Goal: Check status: Check status

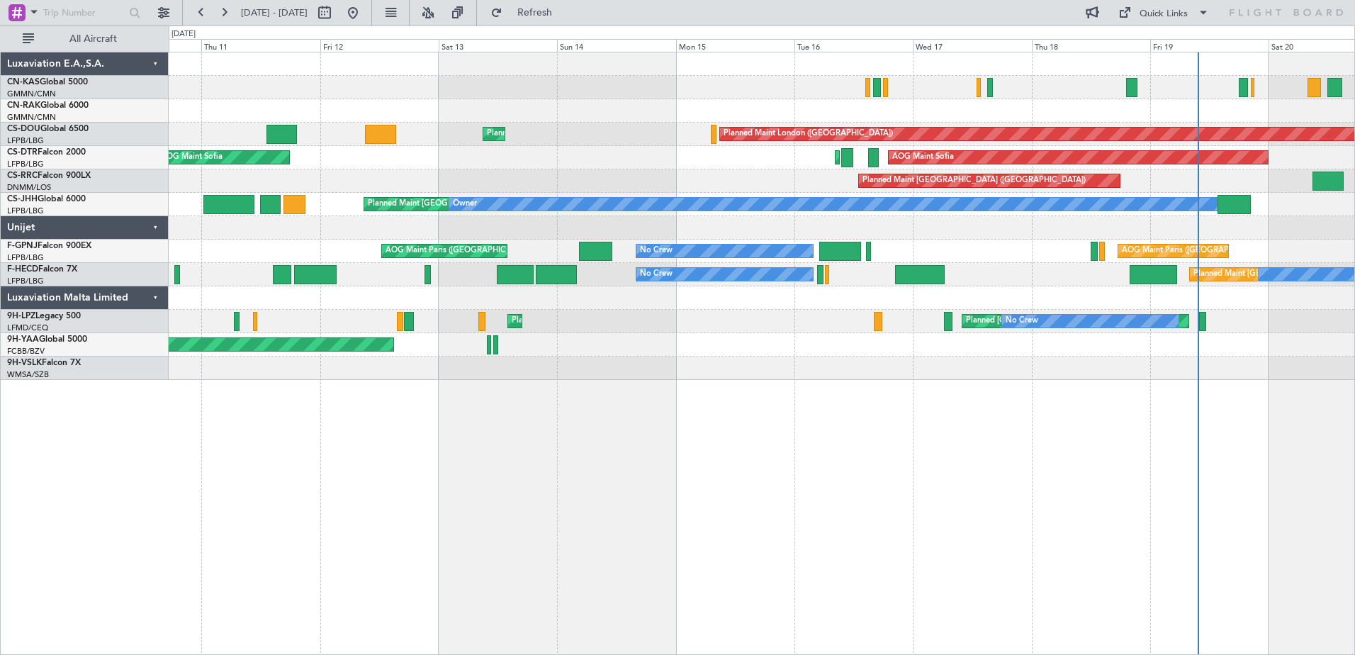
click at [884, 416] on div "Planned Maint London ([GEOGRAPHIC_DATA]) Planned Maint [GEOGRAPHIC_DATA] ([GEOG…" at bounding box center [762, 353] width 1186 height 603
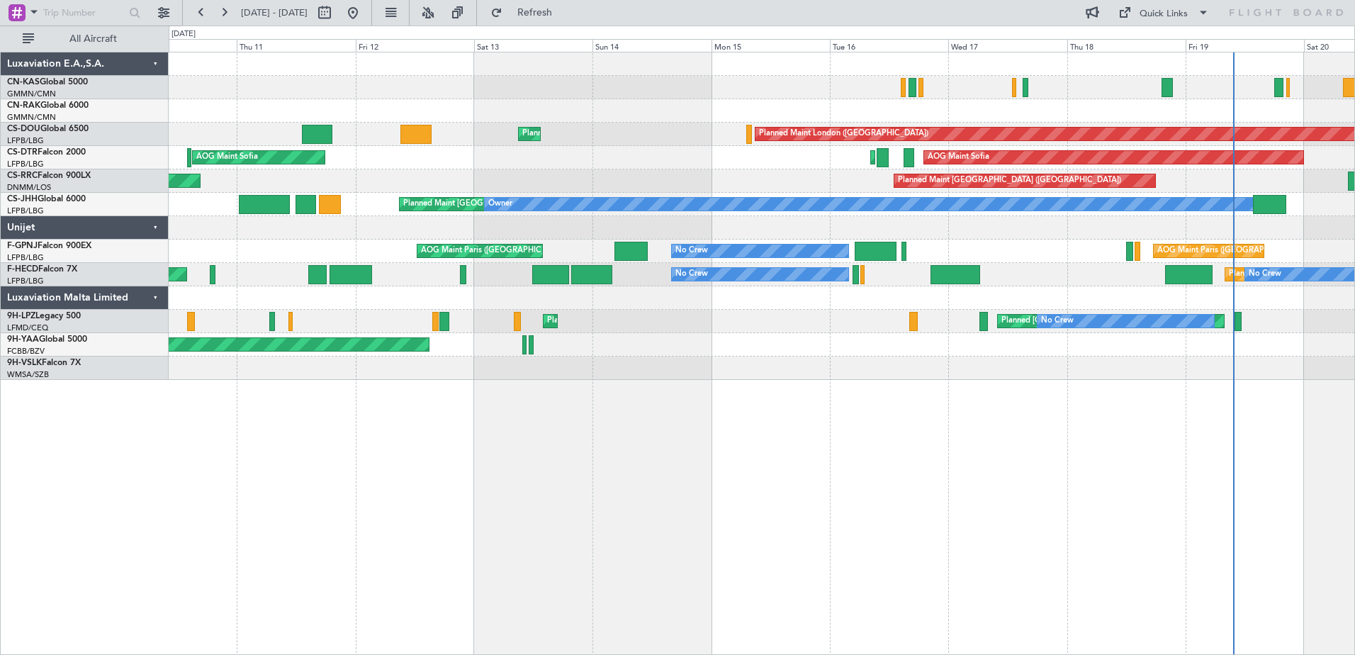
click at [475, 441] on div "Planned Maint London ([GEOGRAPHIC_DATA]) Planned Maint [GEOGRAPHIC_DATA] ([GEOG…" at bounding box center [762, 353] width 1186 height 603
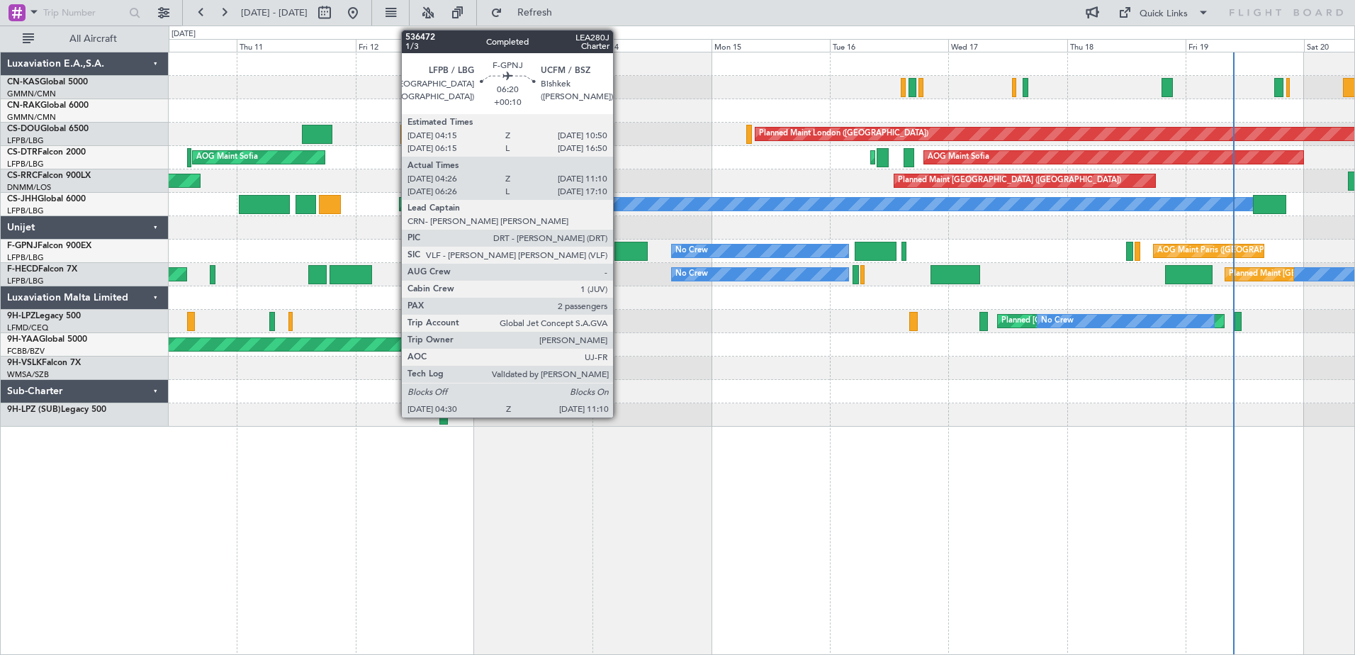
click at [619, 252] on div at bounding box center [630, 251] width 33 height 19
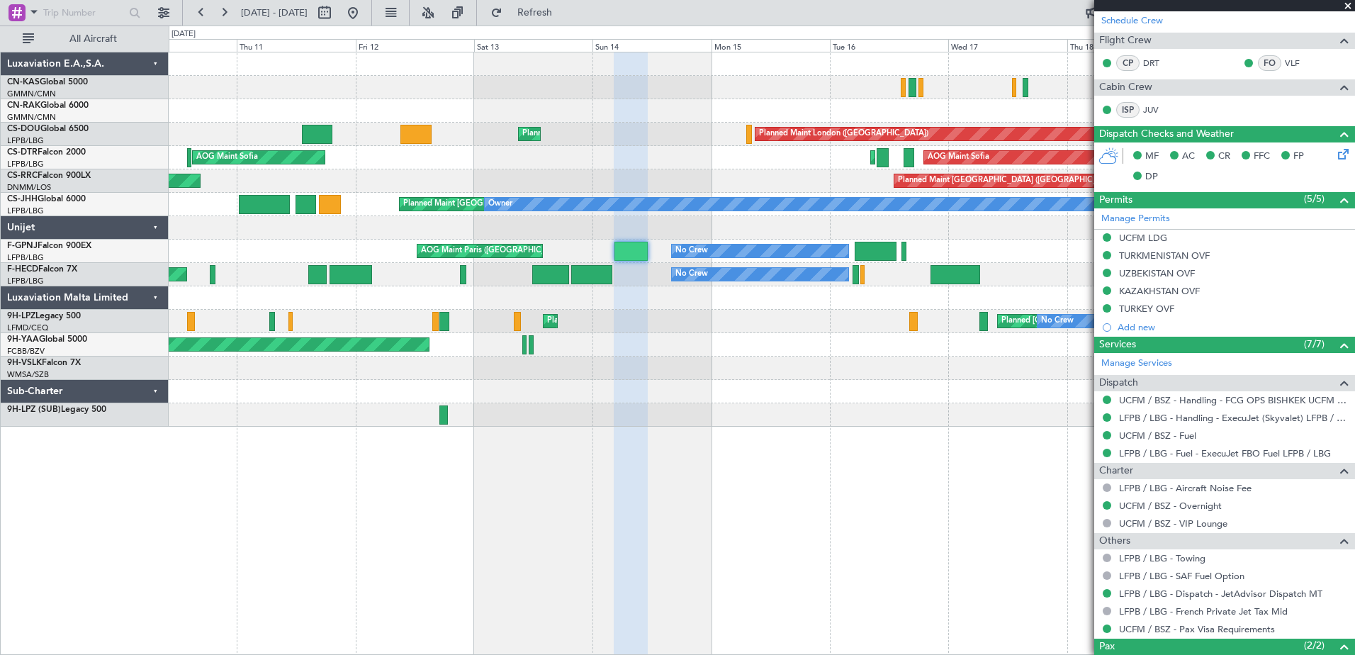
scroll to position [389, 0]
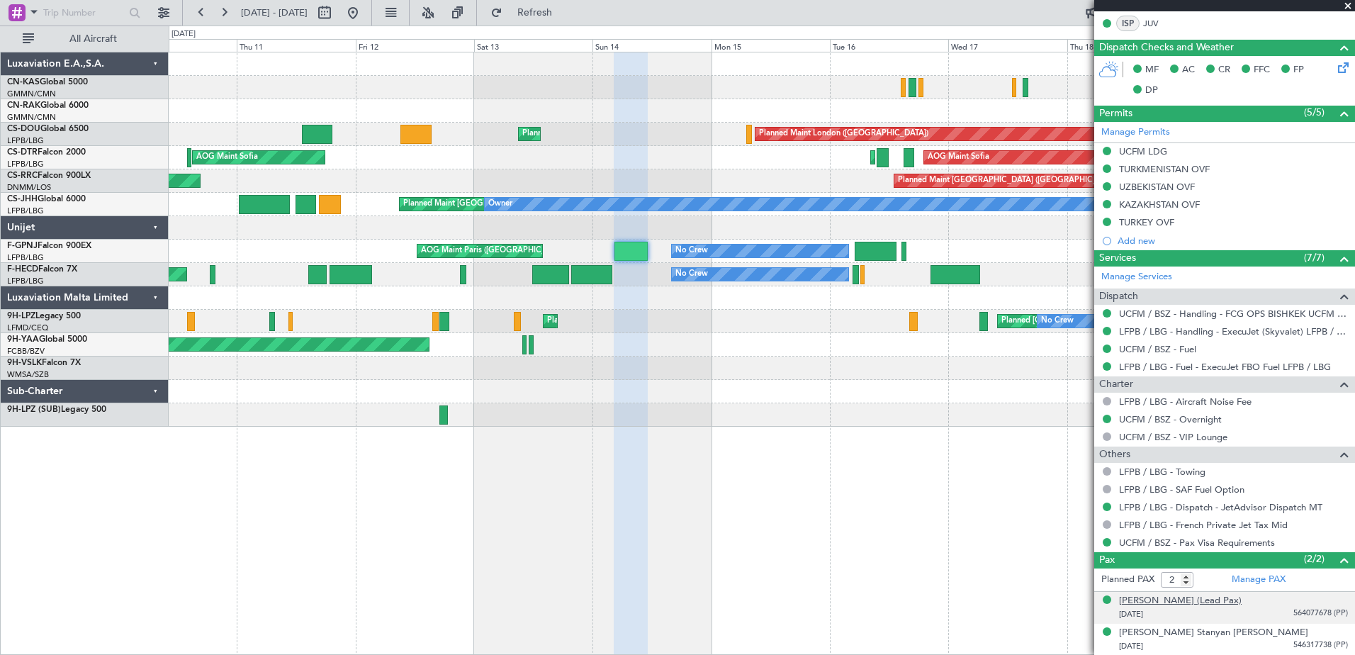
click at [1213, 596] on div "Hussain AGA KHAN (Lead Pax)" at bounding box center [1180, 601] width 123 height 14
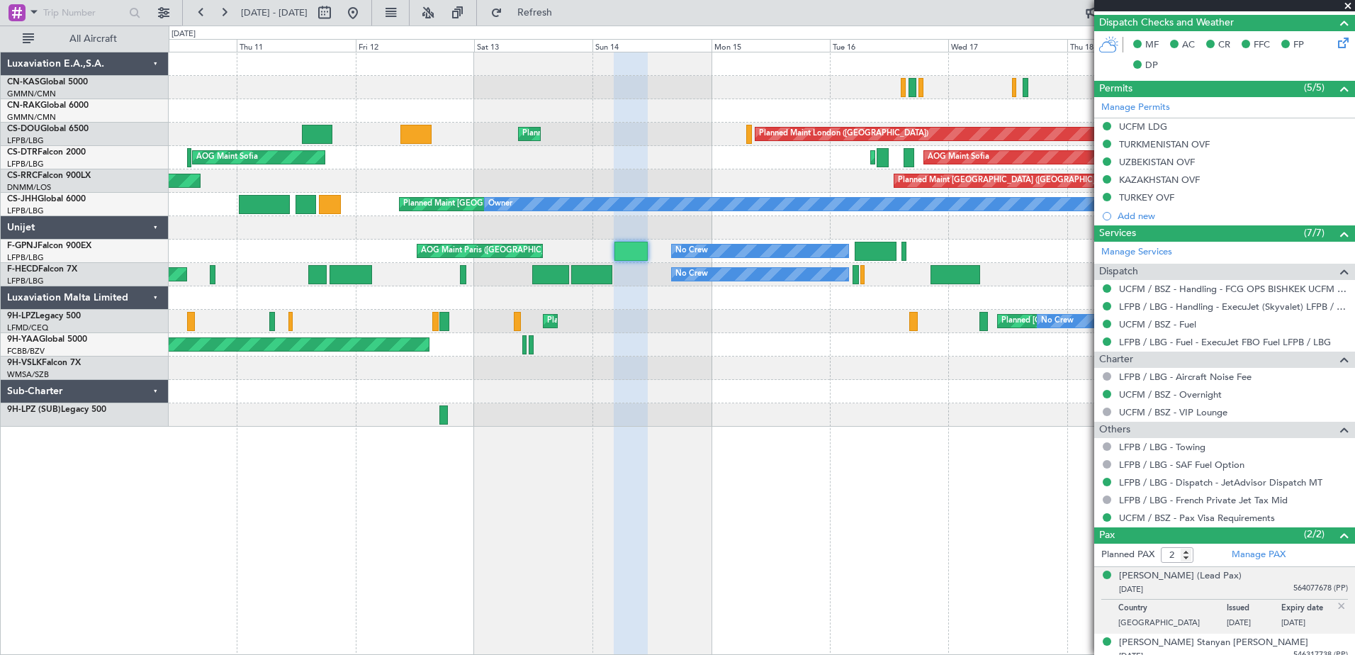
scroll to position [424, 0]
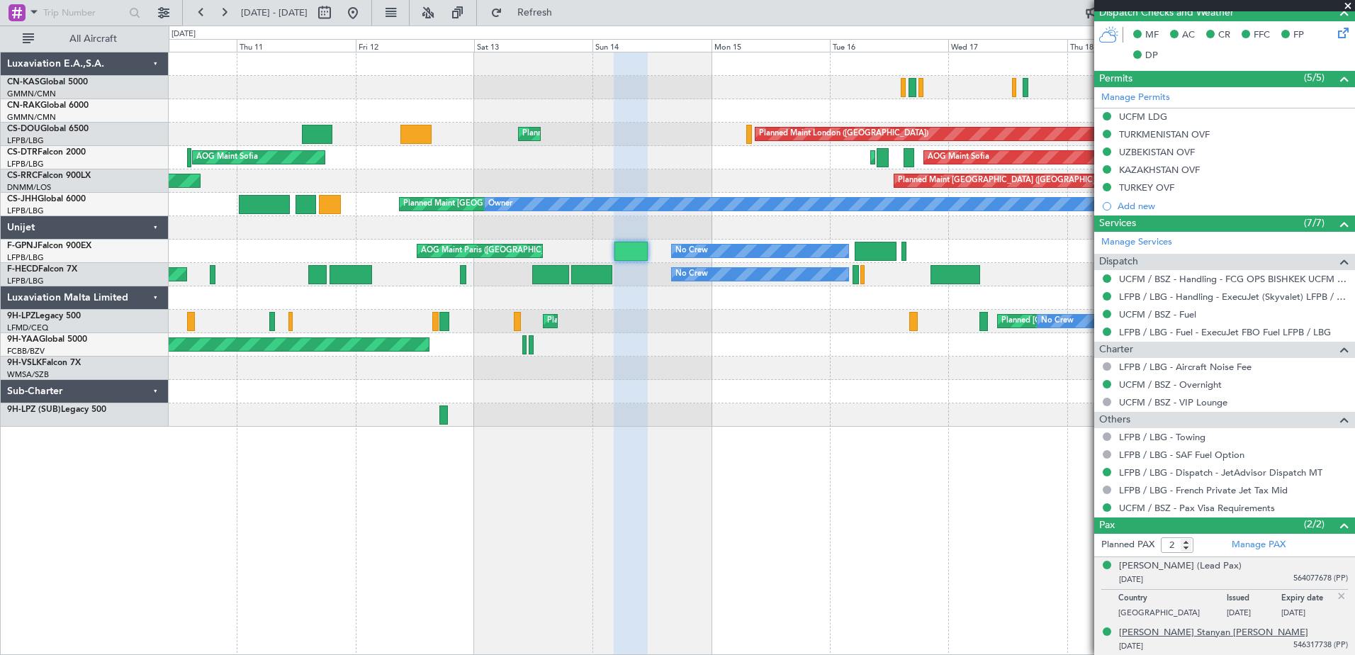
click at [1175, 631] on div "Elizabeth Stanyan HOAG" at bounding box center [1213, 633] width 189 height 14
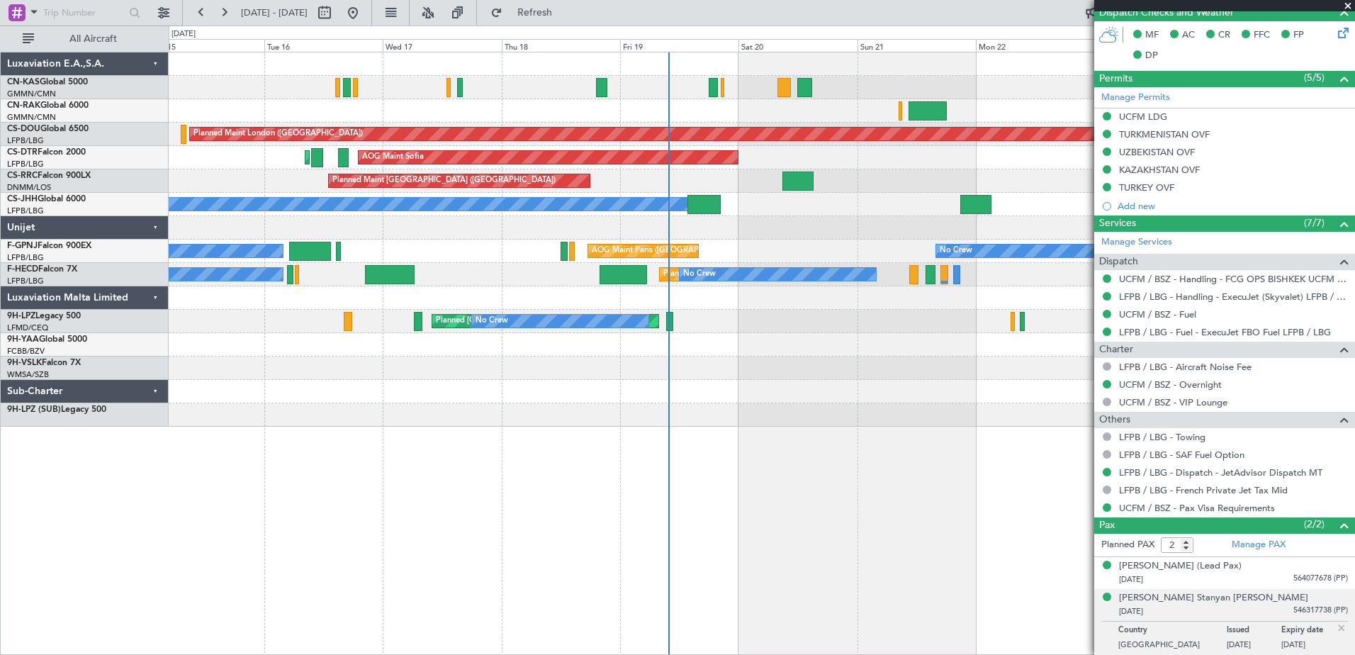
click at [0, 444] on html "10 Sep 2025 - 20 Sep 2025 Refresh Quick Links All Aircraft Planned Maint London…" at bounding box center [677, 327] width 1355 height 655
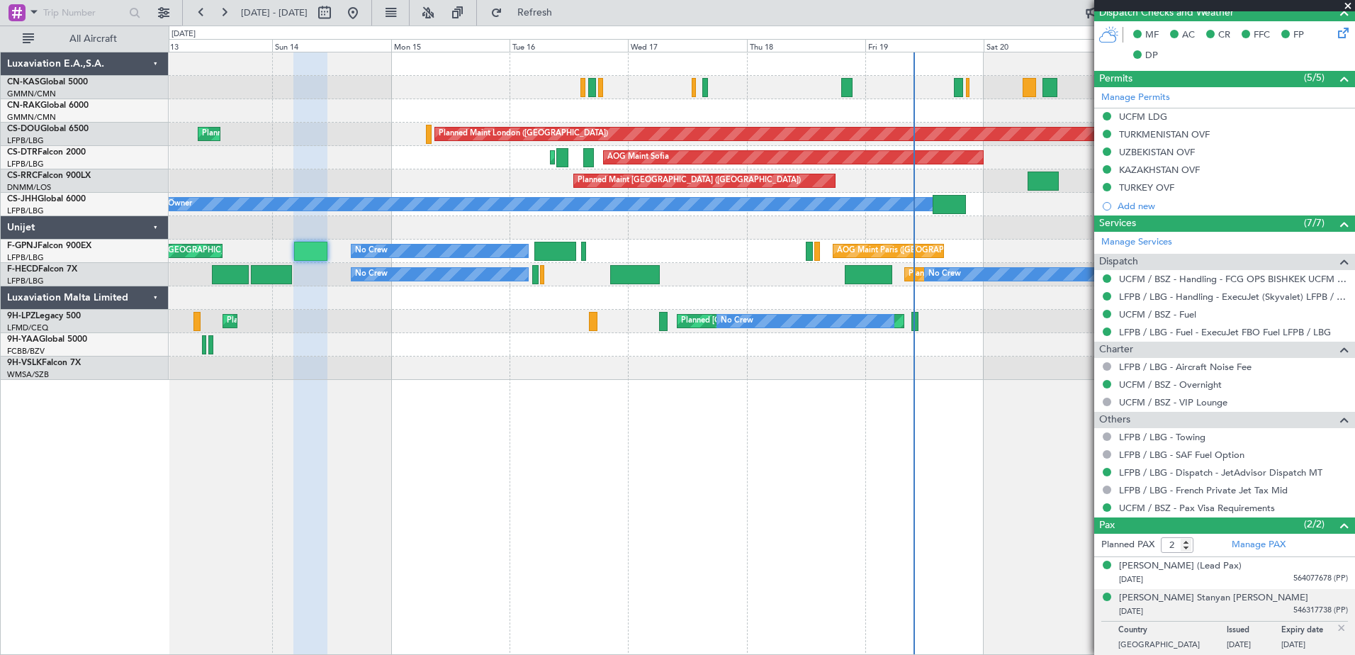
click at [643, 482] on div "Planned Maint London (Biggin Hill) Planned Maint Paris (Le Bourget) AOG Maint S…" at bounding box center [762, 353] width 1186 height 603
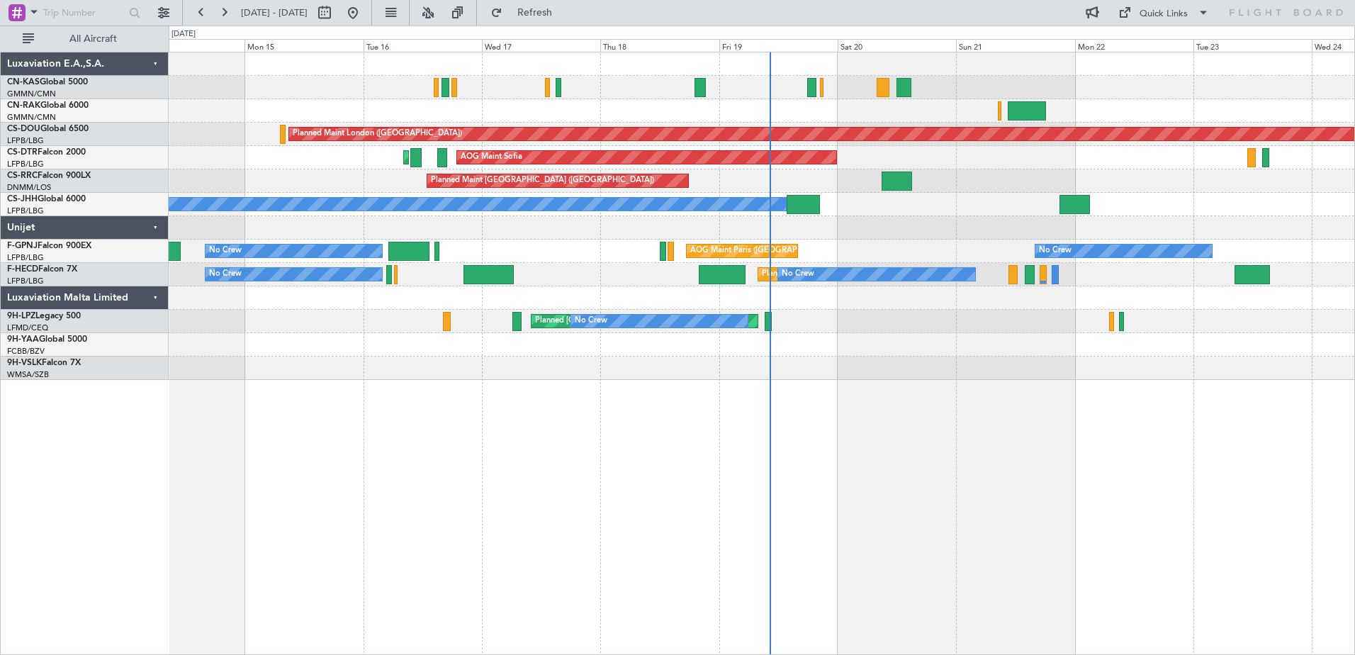
click at [483, 509] on div "Planned Maint London ([GEOGRAPHIC_DATA]) Planned Maint [GEOGRAPHIC_DATA] ([GEOG…" at bounding box center [762, 353] width 1186 height 603
